Goal: Obtain resource: Obtain resource

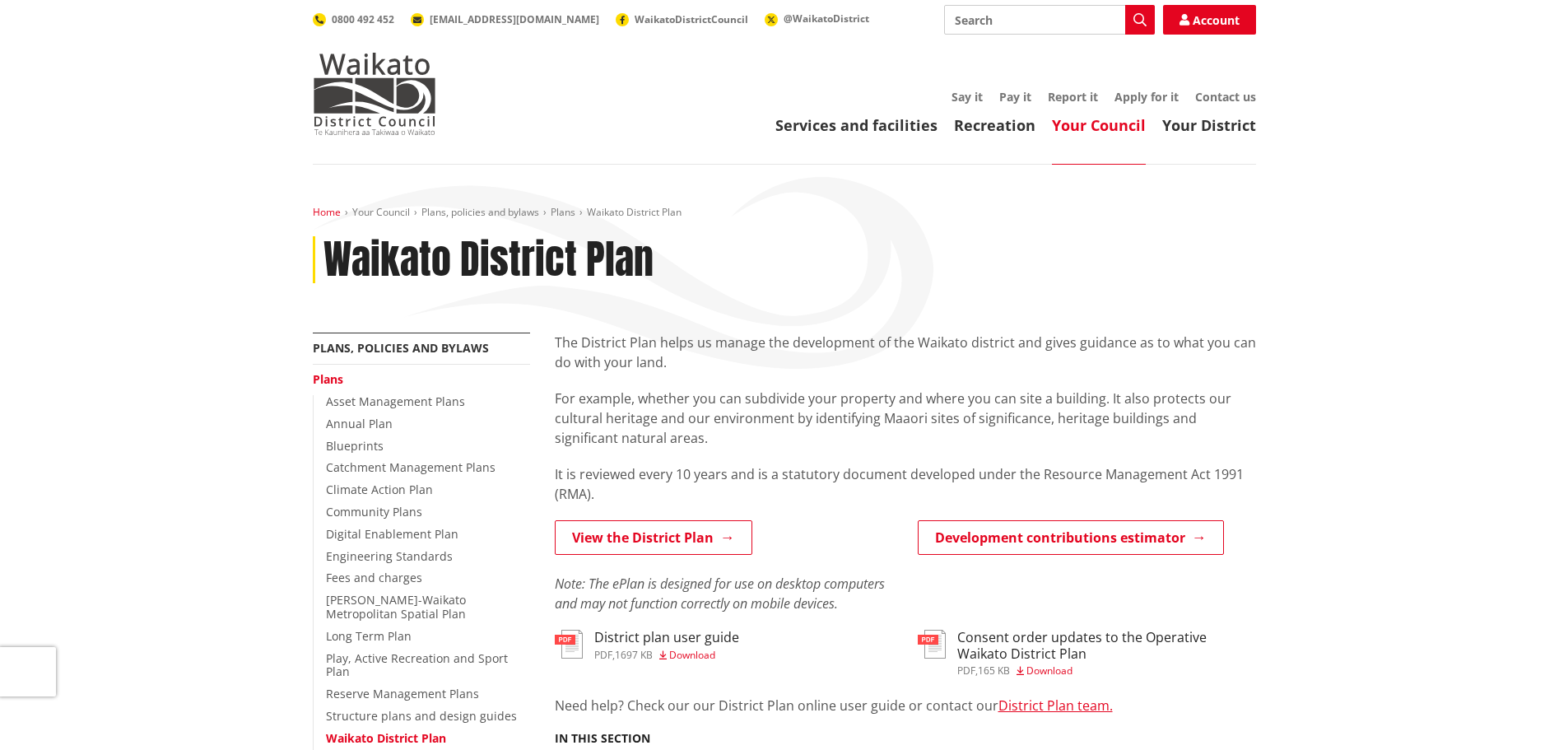
click at [320, 209] on link "Home" at bounding box center [327, 211] width 28 height 14
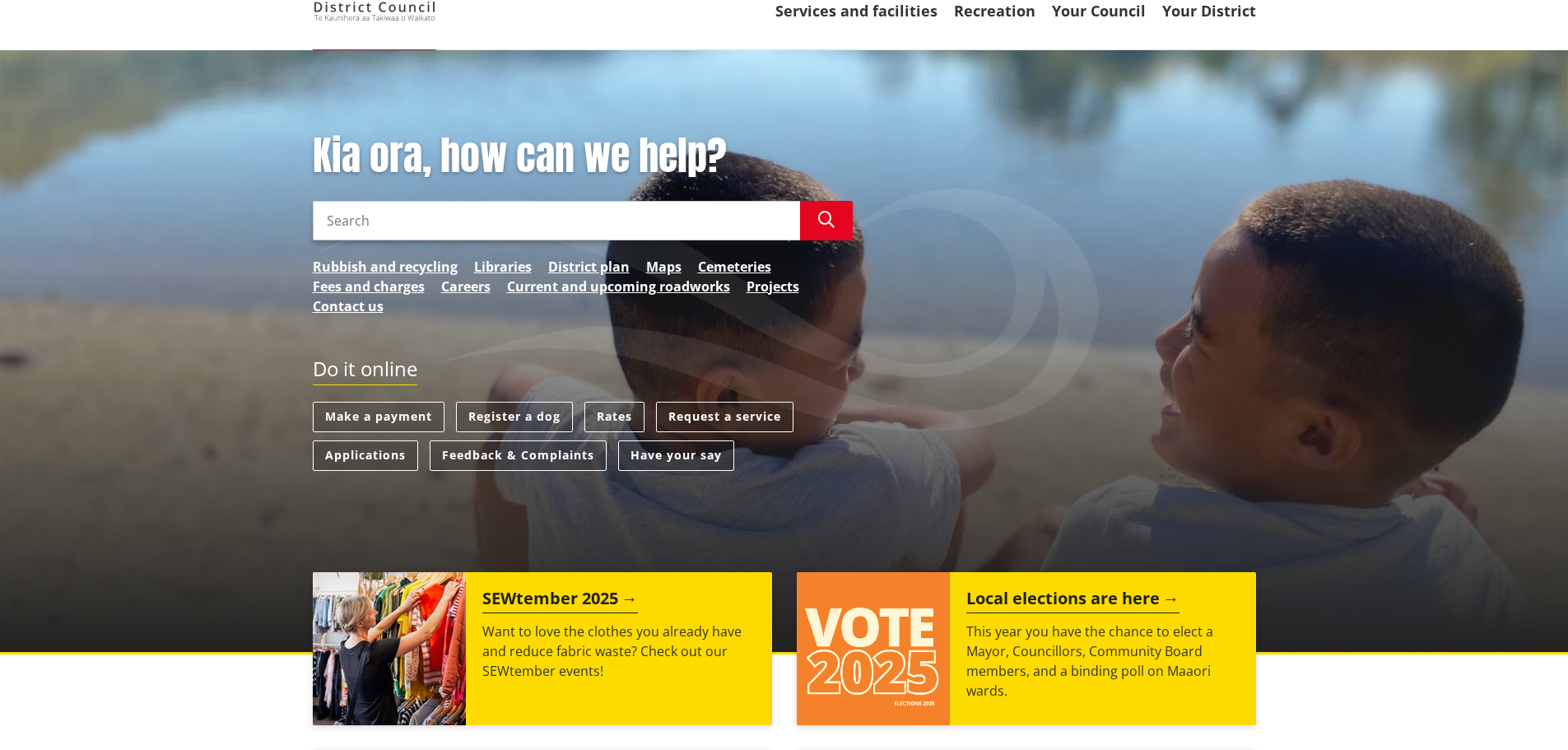
scroll to position [165, 0]
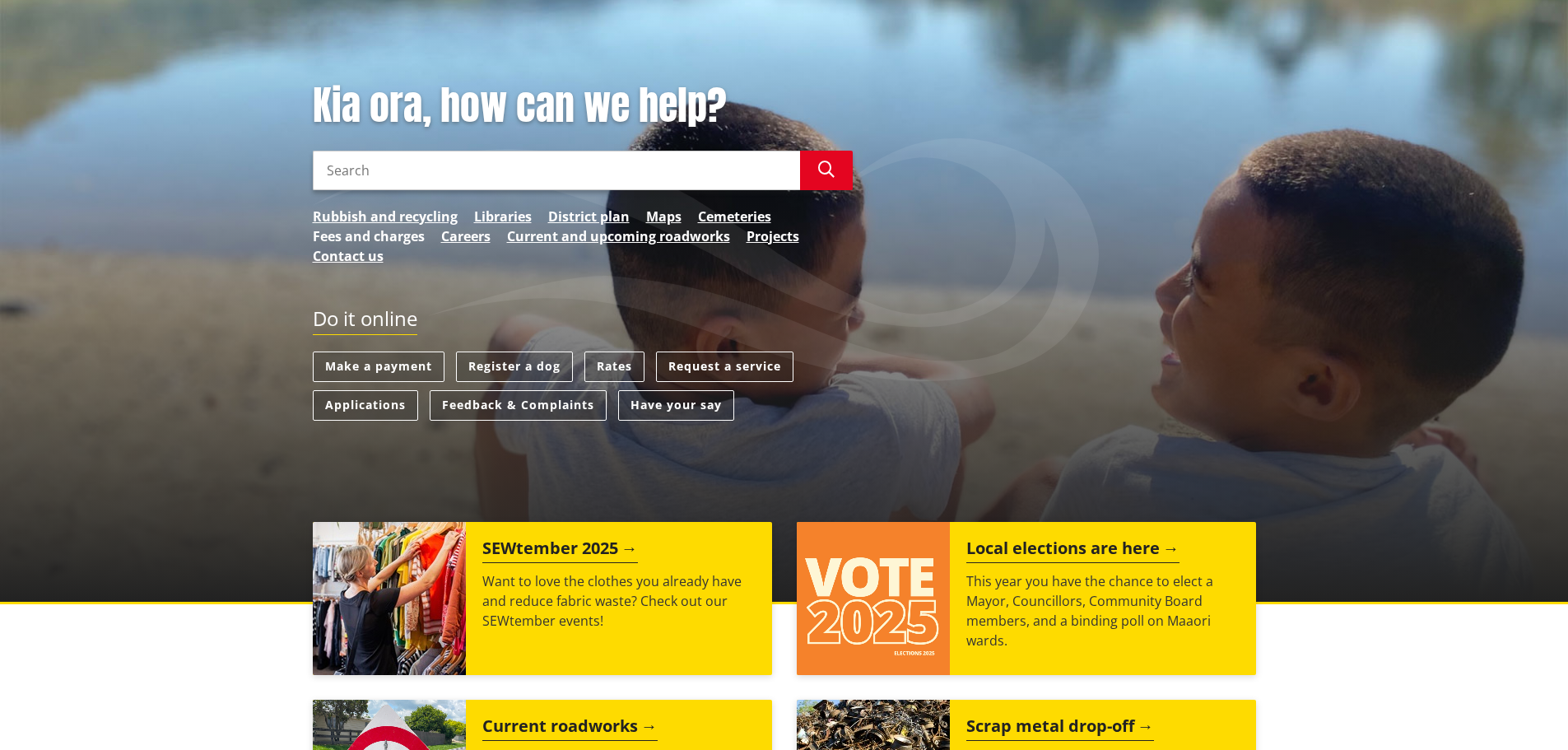
click at [360, 238] on link "Fees and charges" at bounding box center [369, 236] width 112 height 20
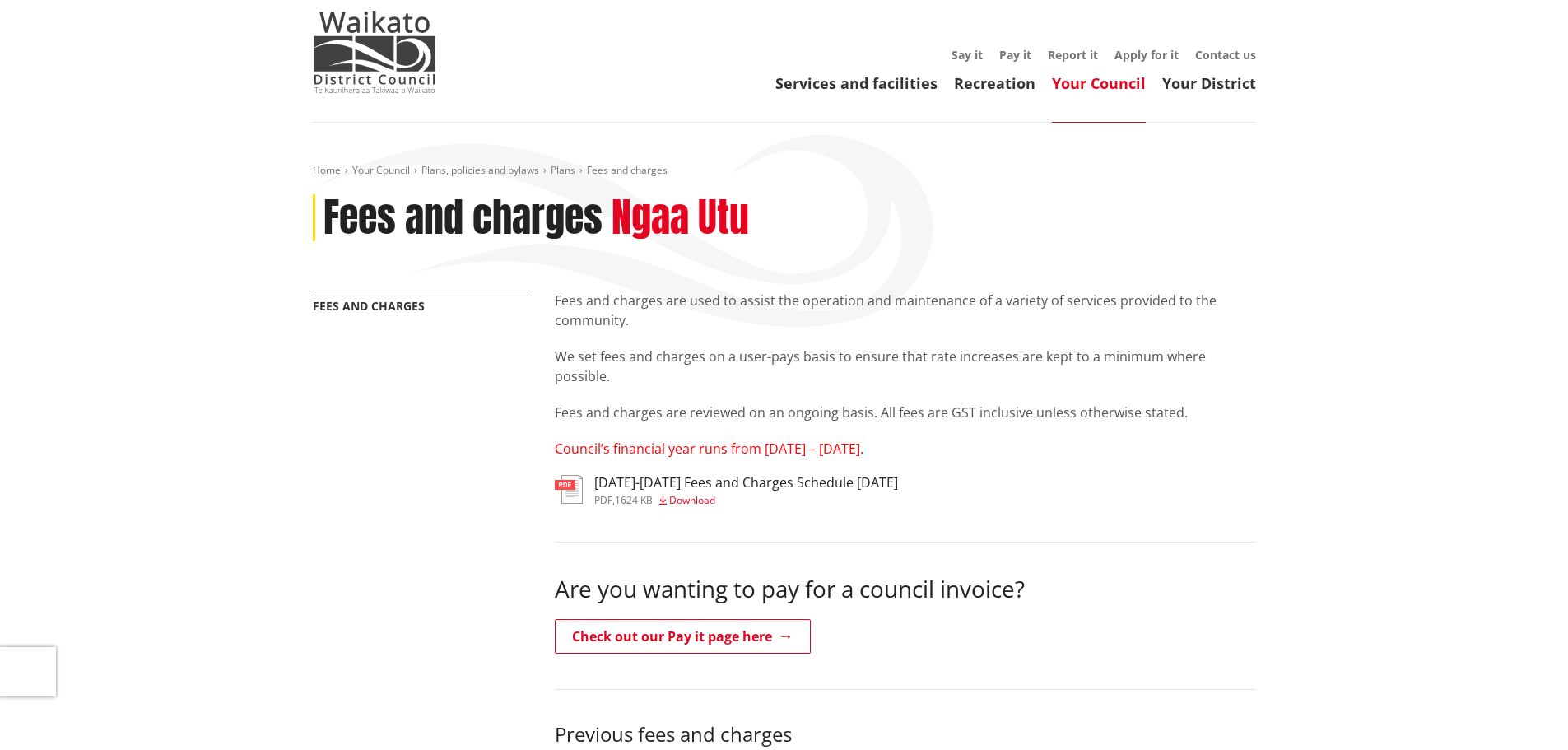
scroll to position [82, 0]
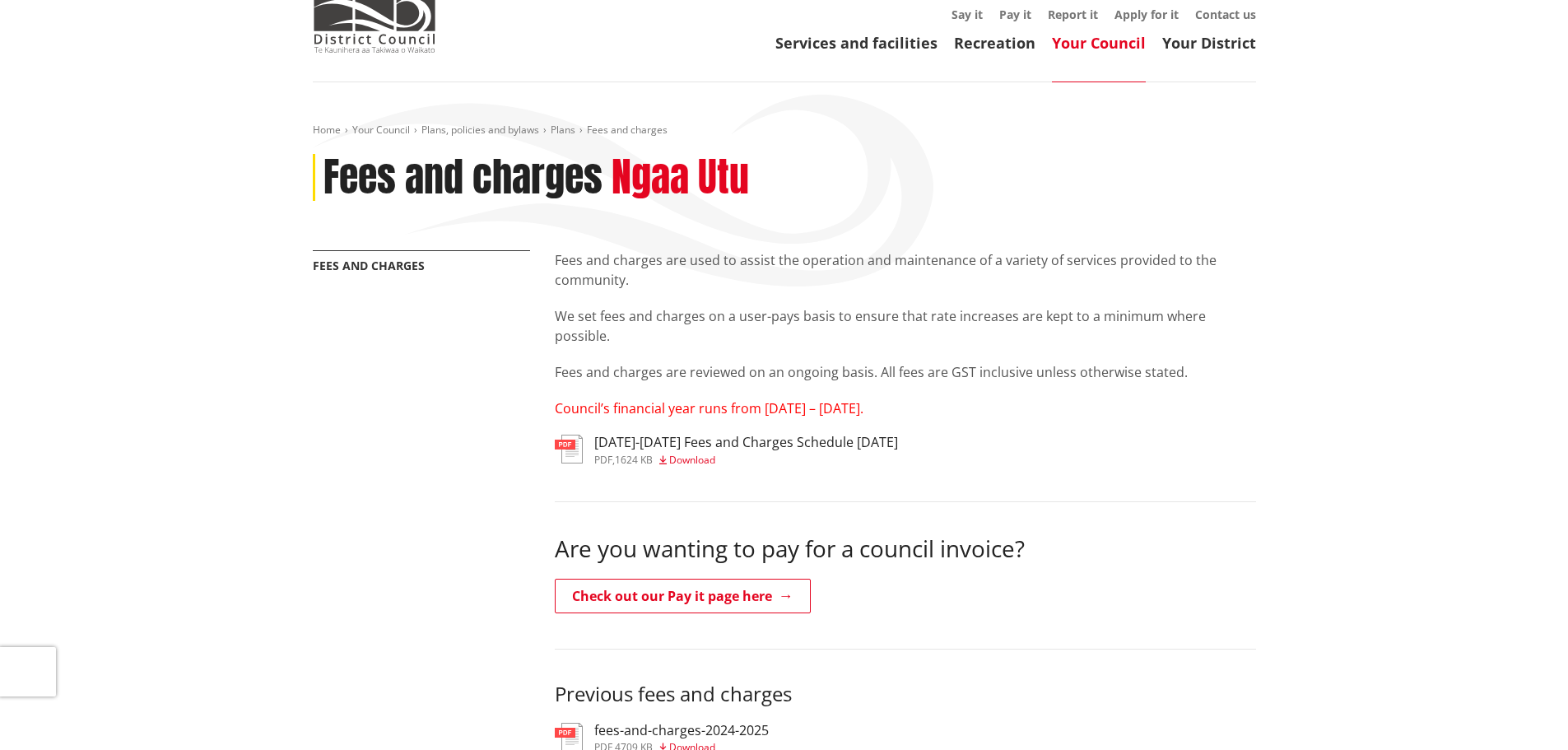
click at [685, 460] on span "Download" at bounding box center [692, 459] width 46 height 14
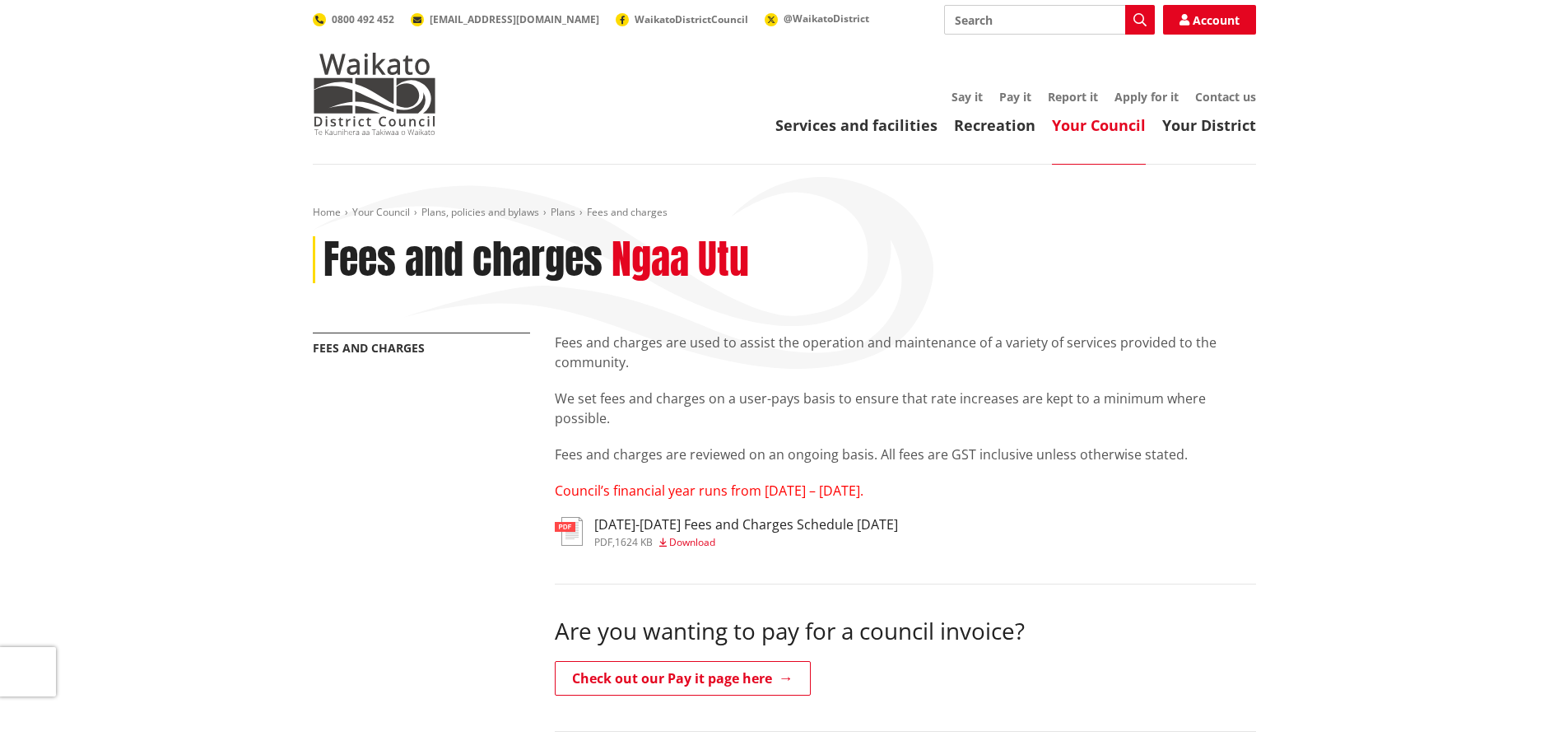
scroll to position [82, 0]
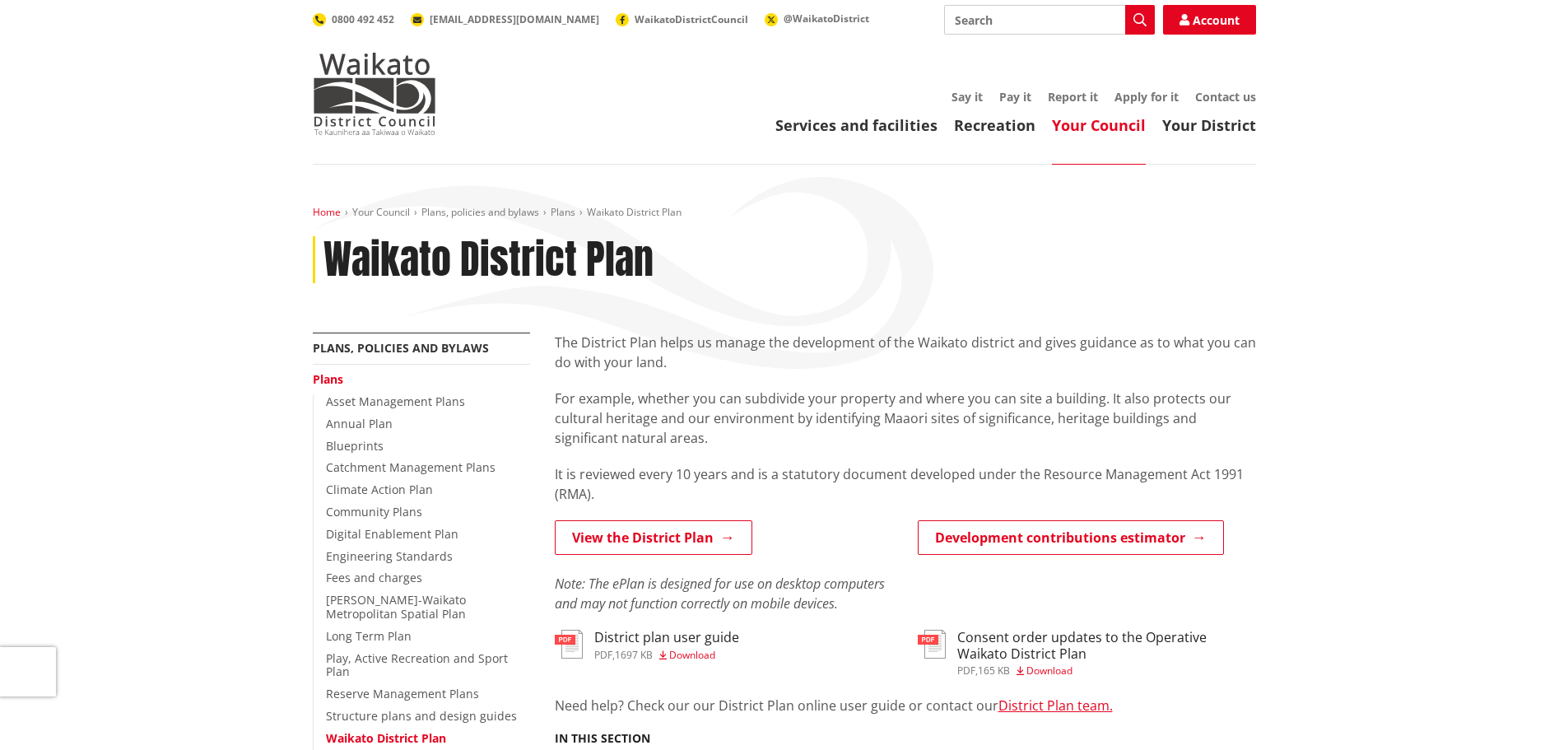
click at [327, 212] on link "Home" at bounding box center [327, 211] width 28 height 14
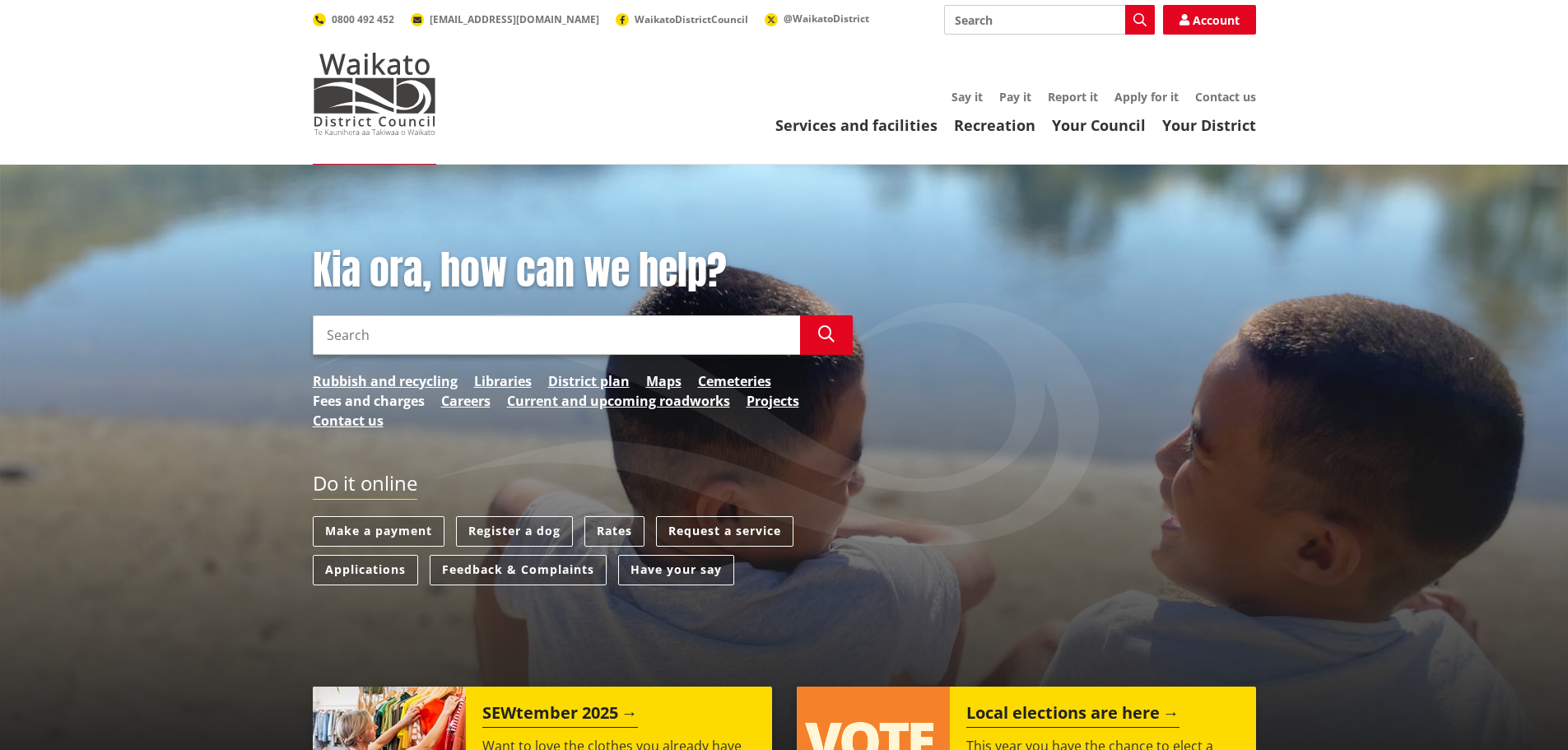
click at [381, 402] on link "Fees and charges" at bounding box center [369, 401] width 112 height 20
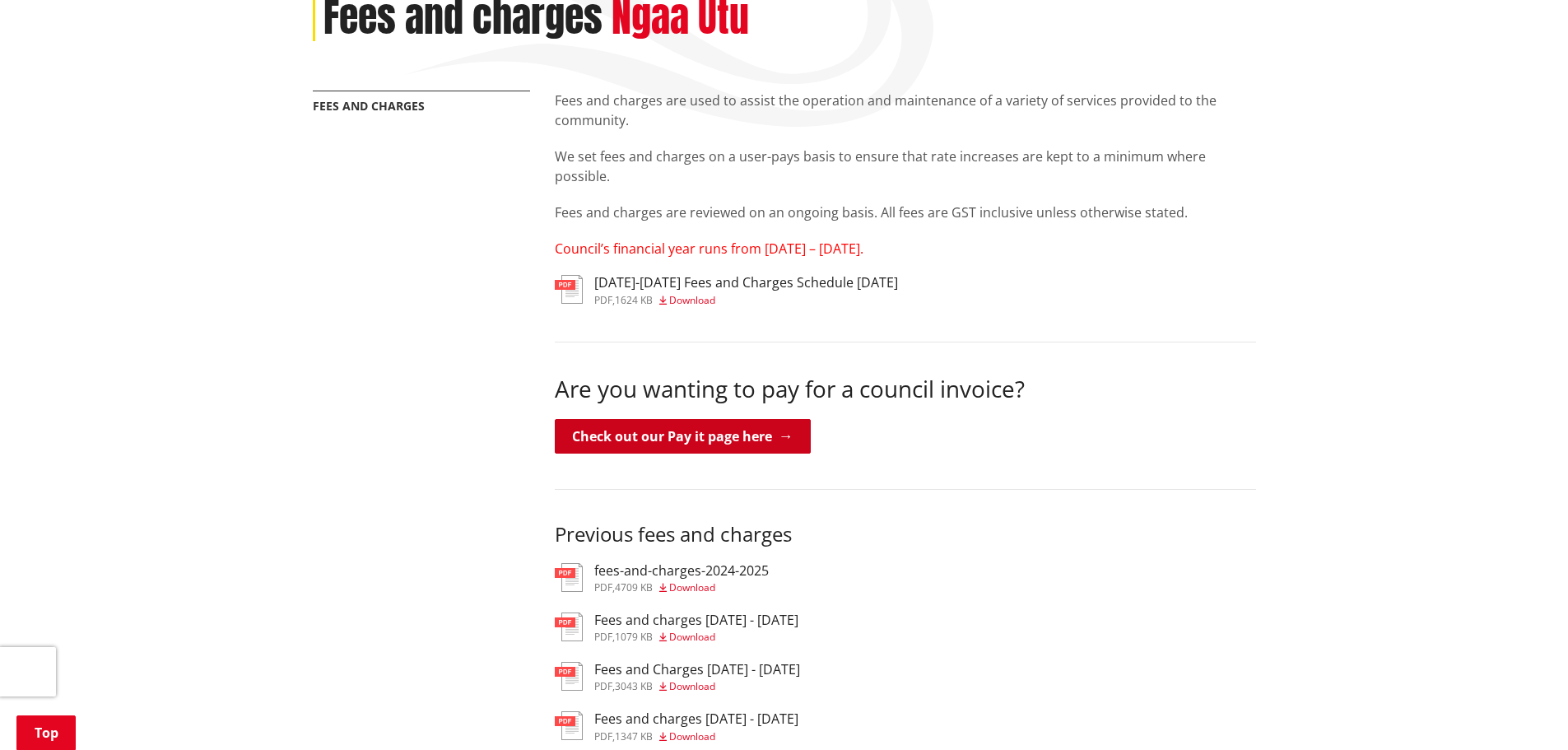
scroll to position [247, 0]
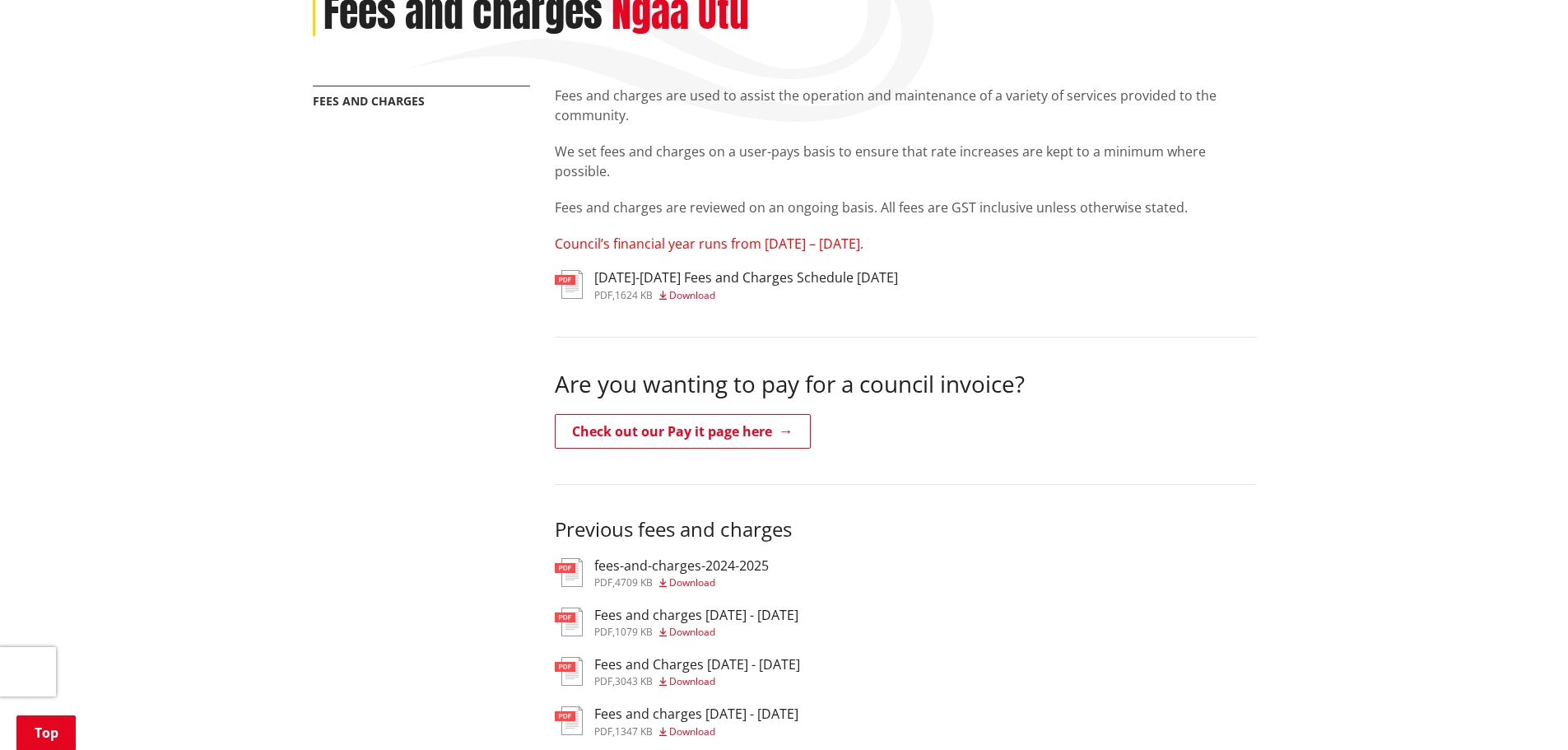
click at [667, 248] on span "Council’s financial year runs from 1 July – 30 June." at bounding box center [708, 243] width 308 height 18
click at [703, 291] on span "Download" at bounding box center [692, 295] width 46 height 14
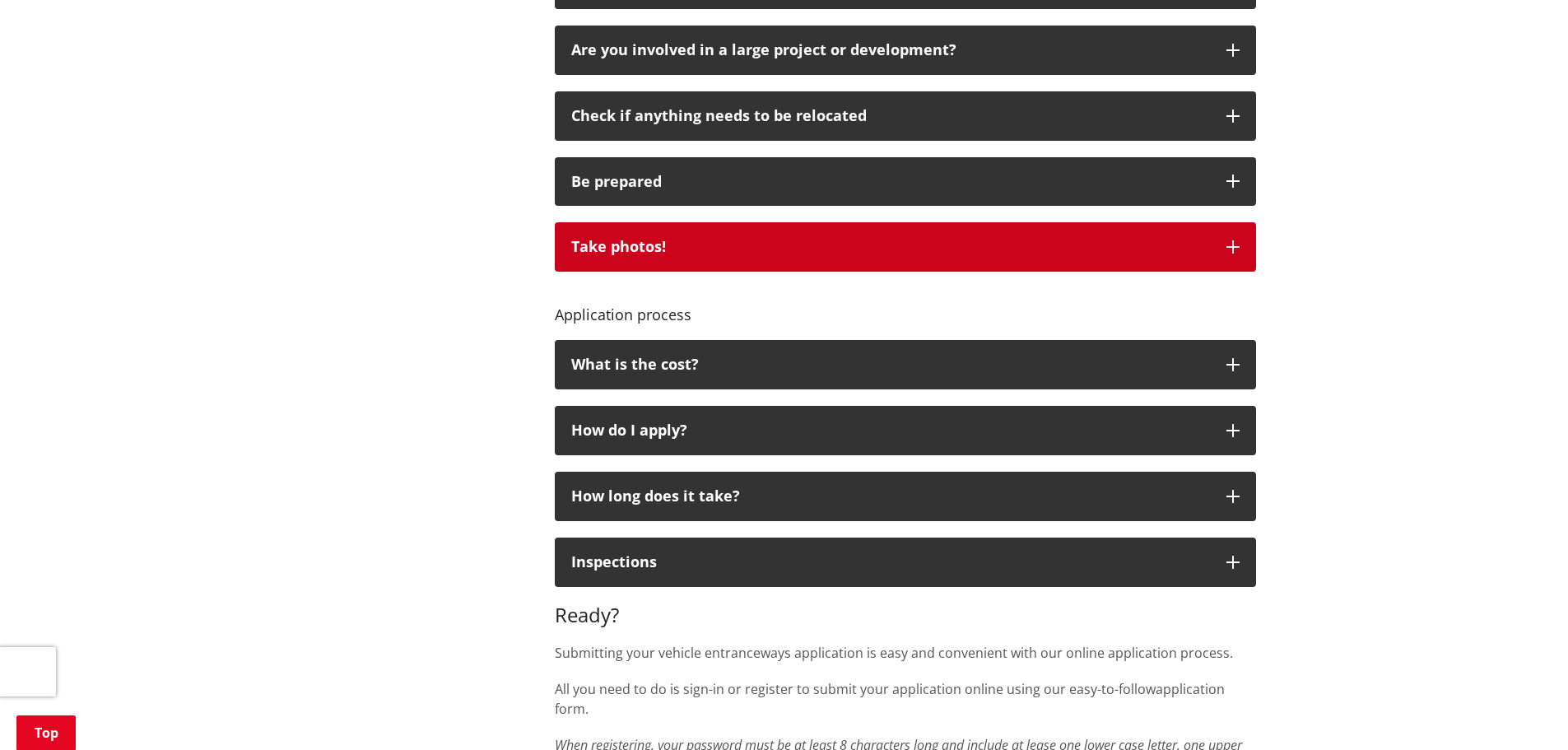
scroll to position [988, 0]
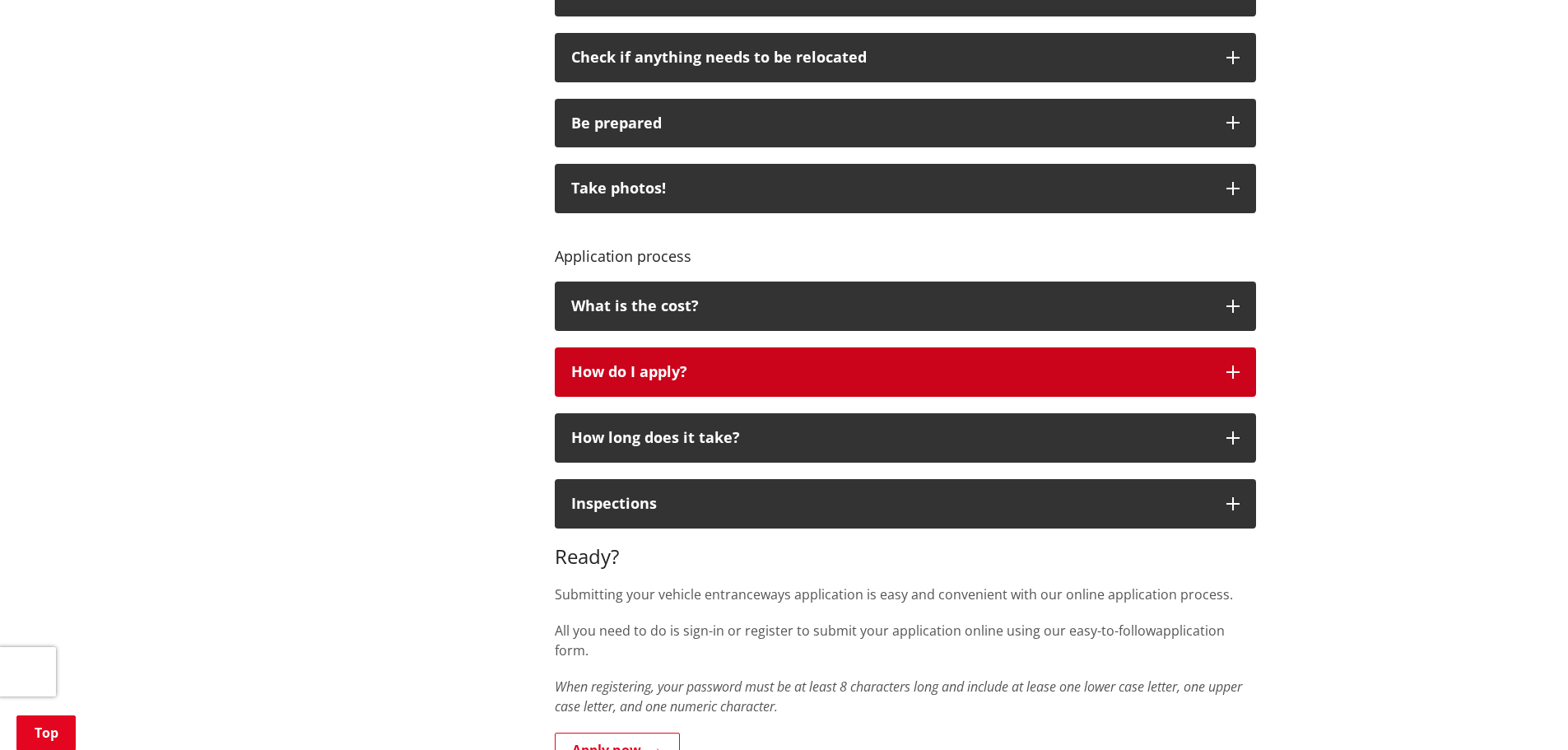
click at [871, 382] on button "How do I apply?" at bounding box center [905, 372] width 701 height 49
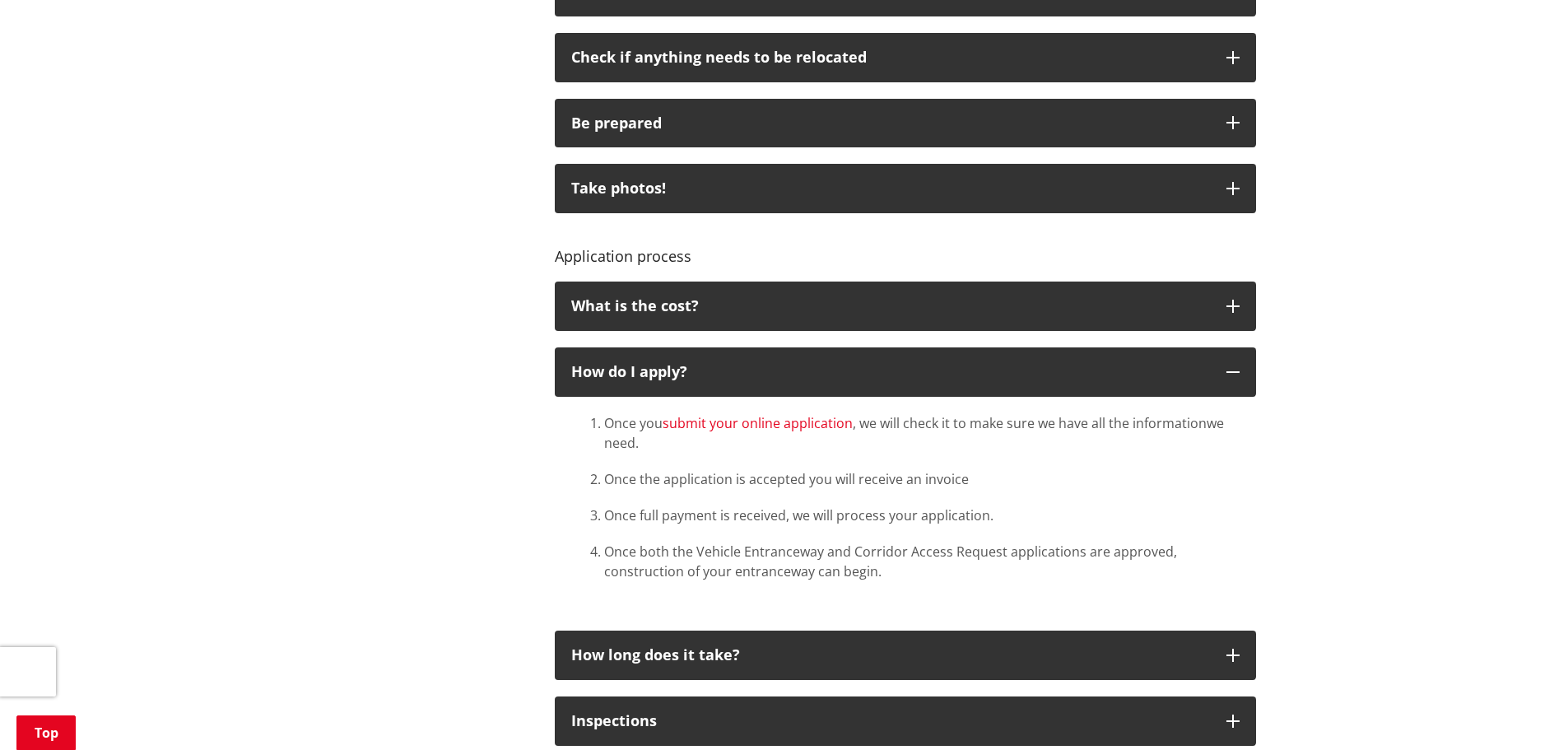
click at [816, 426] on link "submit your online application" at bounding box center [757, 423] width 190 height 18
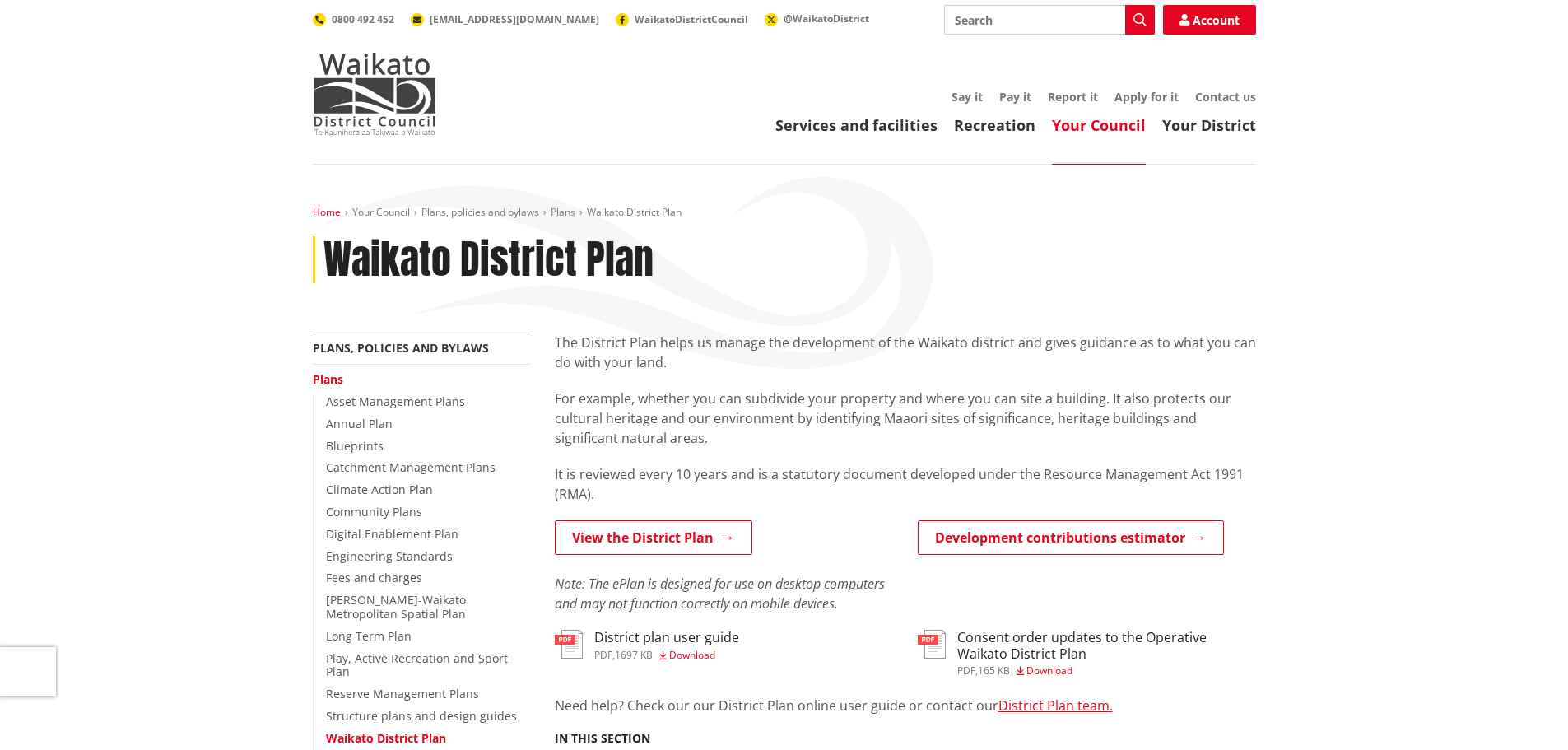
click at [332, 208] on link "Home" at bounding box center [327, 211] width 28 height 14
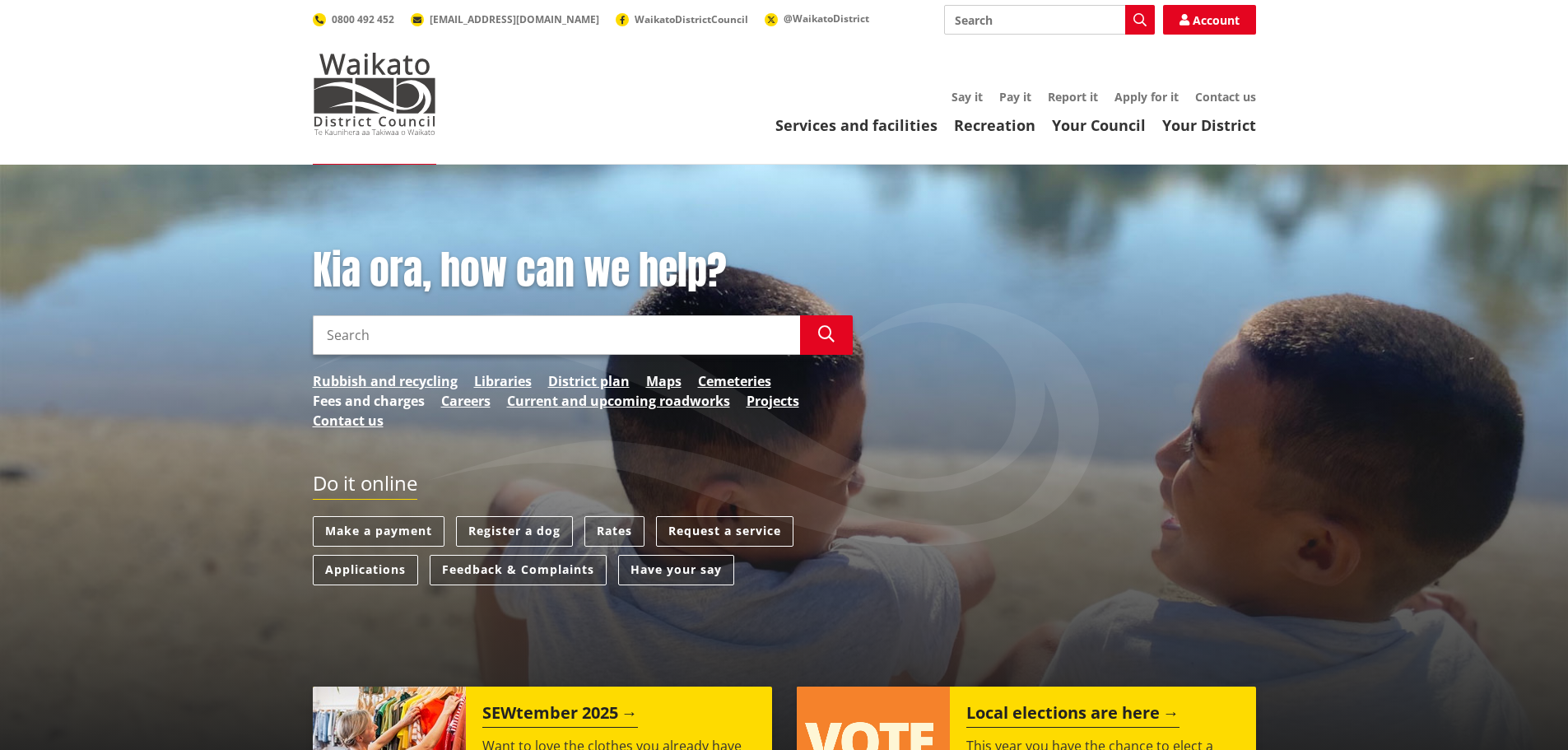
click at [409, 399] on link "Fees and charges" at bounding box center [369, 401] width 112 height 20
